Goal: Contribute content

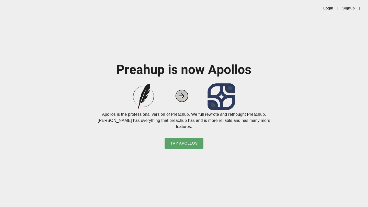
click at [328, 7] on link "Login" at bounding box center [328, 8] width 10 height 5
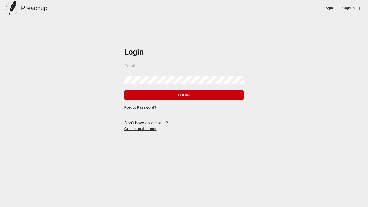
type input "[EMAIL_ADDRESS][DOMAIN_NAME]"
click at [160, 97] on span "Login" at bounding box center [184, 95] width 111 height 6
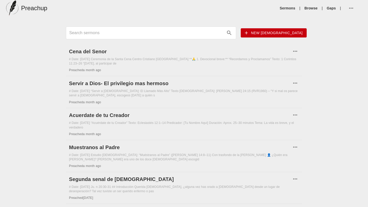
click at [295, 32] on span "New [DEMOGRAPHIC_DATA]" at bounding box center [274, 33] width 58 height 6
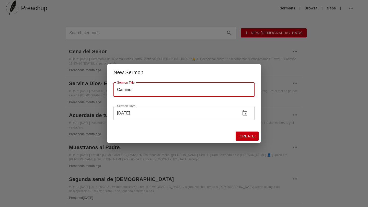
click at [151, 87] on input "Camino" at bounding box center [183, 90] width 141 height 14
click at [141, 91] on input "Camino" at bounding box center [183, 90] width 141 height 14
type input "Camino Angosto"
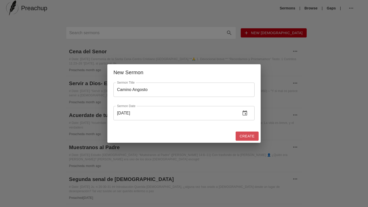
click at [250, 139] on button "Create" at bounding box center [247, 136] width 23 height 9
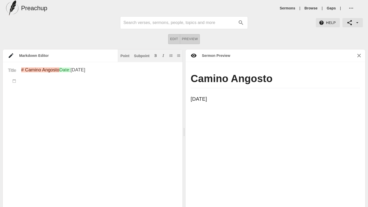
click at [32, 94] on textarea "# Camino Angosto Date: [DATE]" at bounding box center [99, 149] width 156 height 164
paste textarea "Lo Ipsumd Sitamet: Co Adipis eli Seddo Eiusmo Tempo: Incid 3:98–60 (UTL4175) “E…"
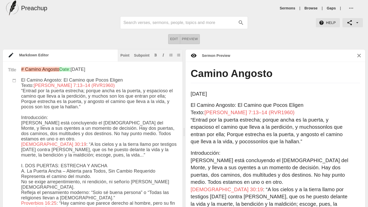
drag, startPoint x: 50, startPoint y: 130, endPoint x: 21, endPoint y: 128, distance: 28.9
click at [124, 57] on div "Point" at bounding box center [124, 56] width 9 height 4
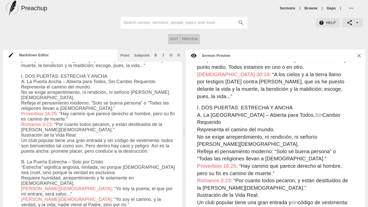
scroll to position [90, 0]
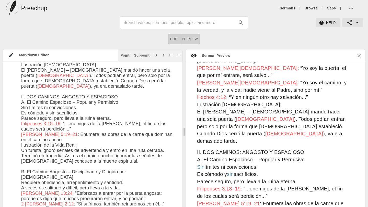
drag, startPoint x: 118, startPoint y: 93, endPoint x: 21, endPoint y: 91, distance: 96.6
click at [125, 55] on div "Point" at bounding box center [124, 56] width 9 height 4
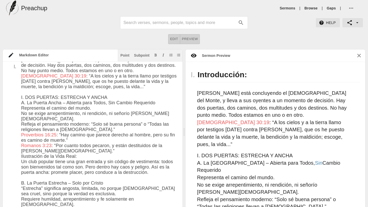
drag, startPoint x: 113, startPoint y: 111, endPoint x: 21, endPoint y: 111, distance: 91.7
click at [123, 54] on div "Point" at bounding box center [124, 56] width 9 height 4
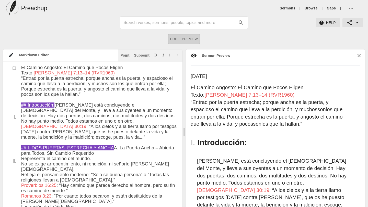
type textarea "# Loremi Dolorsi Amet: Con 77ad 9787 El Seddoe Tempori: Ut Labore etd Magna Ali…"
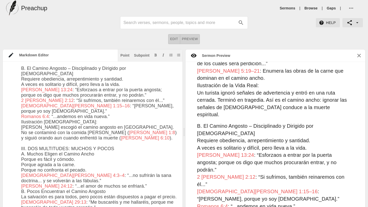
drag, startPoint x: 114, startPoint y: 136, endPoint x: 22, endPoint y: 135, distance: 92.2
click at [22, 135] on textarea at bounding box center [99, 169] width 156 height 883
click at [125, 56] on div "Point" at bounding box center [124, 56] width 9 height 4
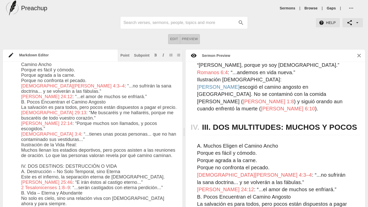
drag, startPoint x: 115, startPoint y: 158, endPoint x: 21, endPoint y: 157, distance: 94.0
click at [21, 157] on textarea at bounding box center [99, 79] width 156 height 883
click at [126, 56] on div "Point" at bounding box center [124, 56] width 9 height 4
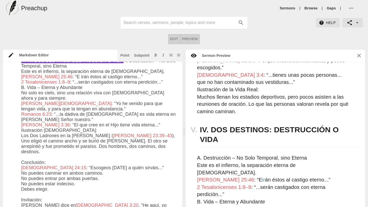
drag, startPoint x: 48, startPoint y: 143, endPoint x: 21, endPoint y: 143, distance: 26.6
click at [124, 55] on div "Point" at bounding box center [124, 56] width 9 height 4
